Goal: Information Seeking & Learning: Find specific fact

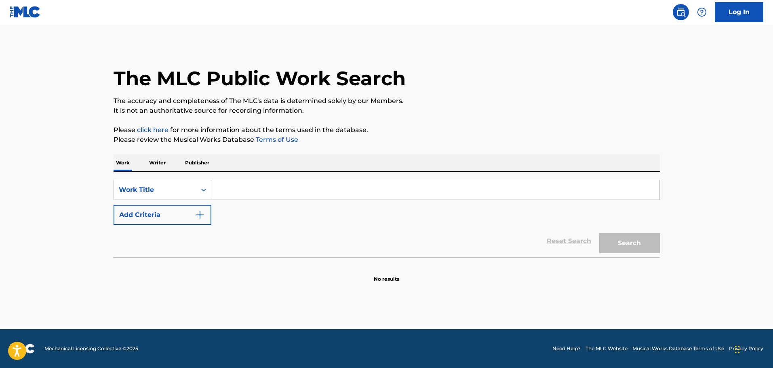
click at [241, 194] on input "Search Form" at bounding box center [435, 189] width 448 height 19
paste input "SWEET DREAMS"
type input "SWEET DREAMS"
click at [201, 213] on img "Search Form" at bounding box center [200, 215] width 10 height 10
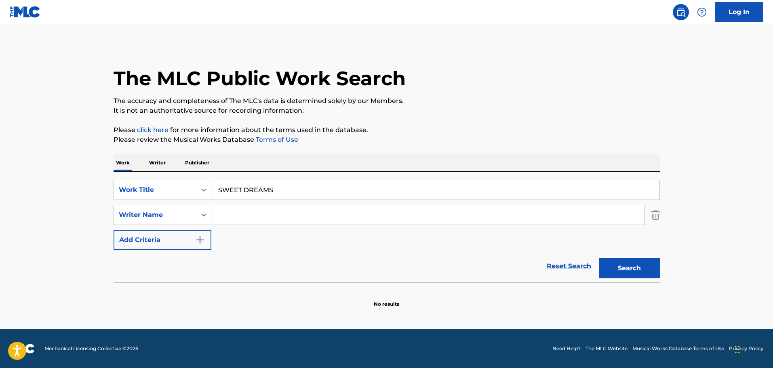
drag, startPoint x: 241, startPoint y: 230, endPoint x: 234, endPoint y: 202, distance: 28.7
click at [242, 232] on div "SearchWithCriteria2a487ad0-4e4d-4054-b744-8ed1f080653d Work Title SWEET DREAMS …" at bounding box center [387, 215] width 547 height 70
click at [238, 214] on input "Search Form" at bounding box center [427, 214] width 433 height 19
paste input "[PERSON_NAME]"
click at [644, 272] on button "Search" at bounding box center [629, 268] width 61 height 20
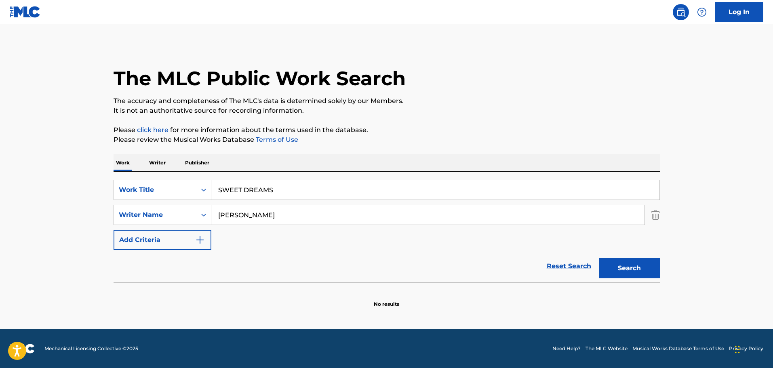
click at [229, 219] on input "[PERSON_NAME]" at bounding box center [427, 214] width 433 height 19
click at [631, 273] on button "Search" at bounding box center [629, 268] width 61 height 20
drag, startPoint x: 282, startPoint y: 211, endPoint x: 209, endPoint y: 213, distance: 73.2
click at [209, 213] on div "SearchWithCriteriad0a5fa51-5c47-4ea6-8d2c-aa3f4161e55c Writer Name [PERSON_NAME]" at bounding box center [387, 215] width 547 height 20
paste input "[PERSON_NAME]"
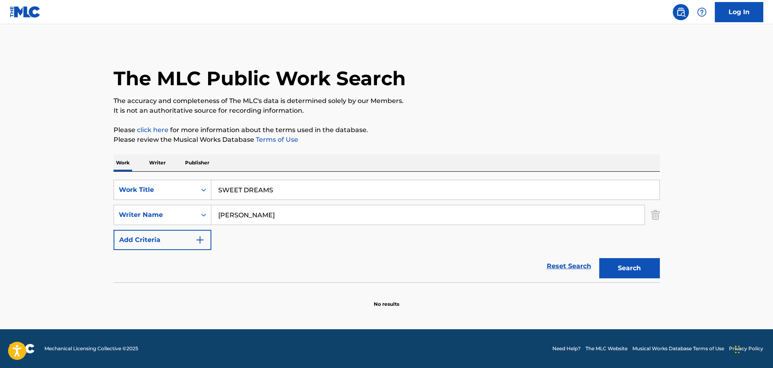
type input "[PERSON_NAME]"
click at [643, 270] on button "Search" at bounding box center [629, 268] width 61 height 20
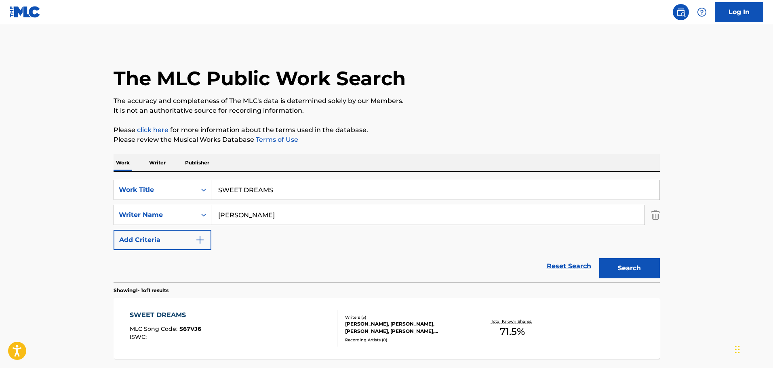
scroll to position [40, 0]
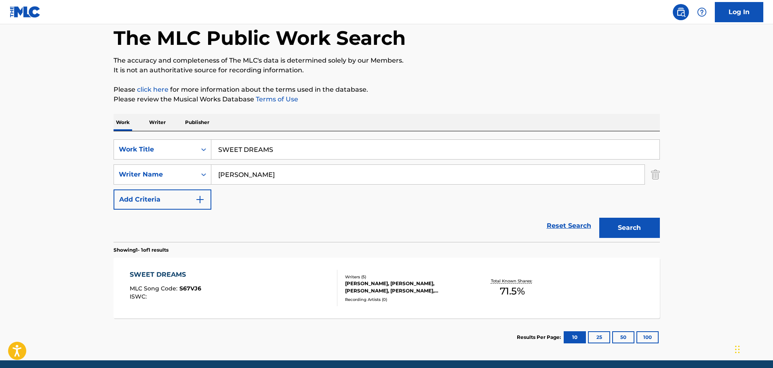
click at [164, 270] on div "SWEET DREAMS" at bounding box center [166, 275] width 72 height 10
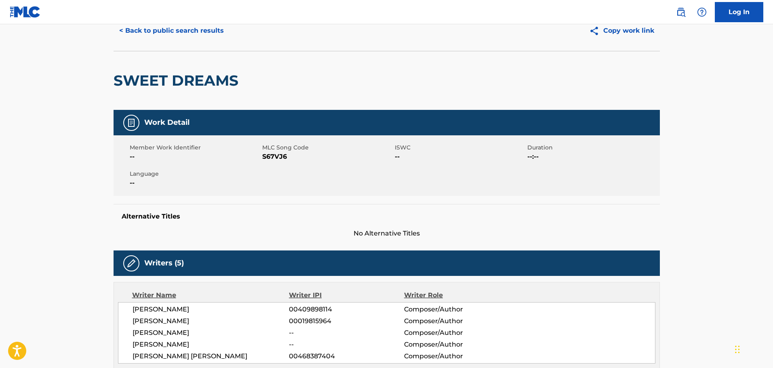
scroll to position [81, 0]
